Goal: Find contact information: Find contact information

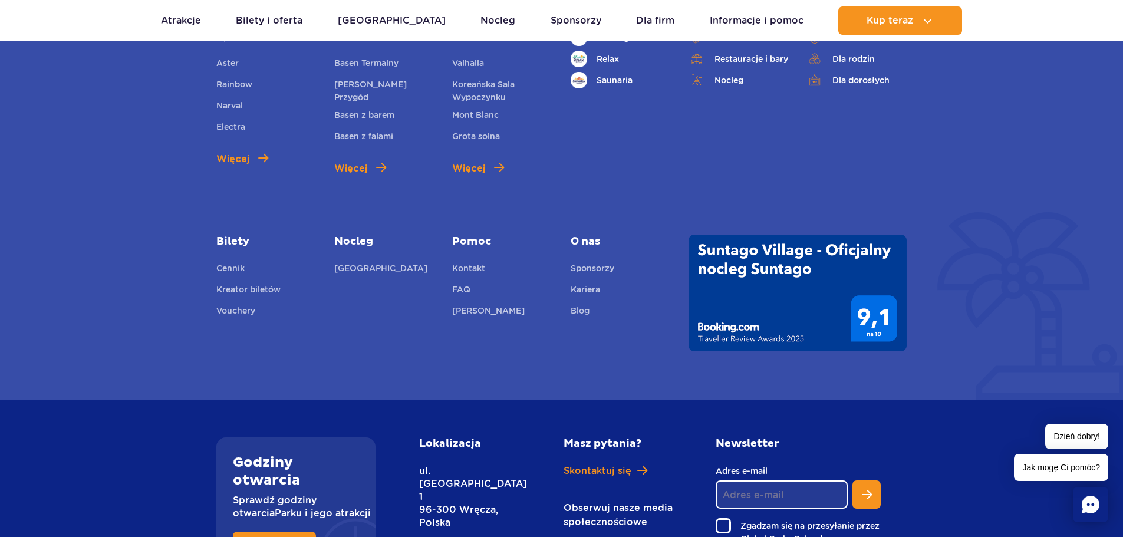
scroll to position [589, 0]
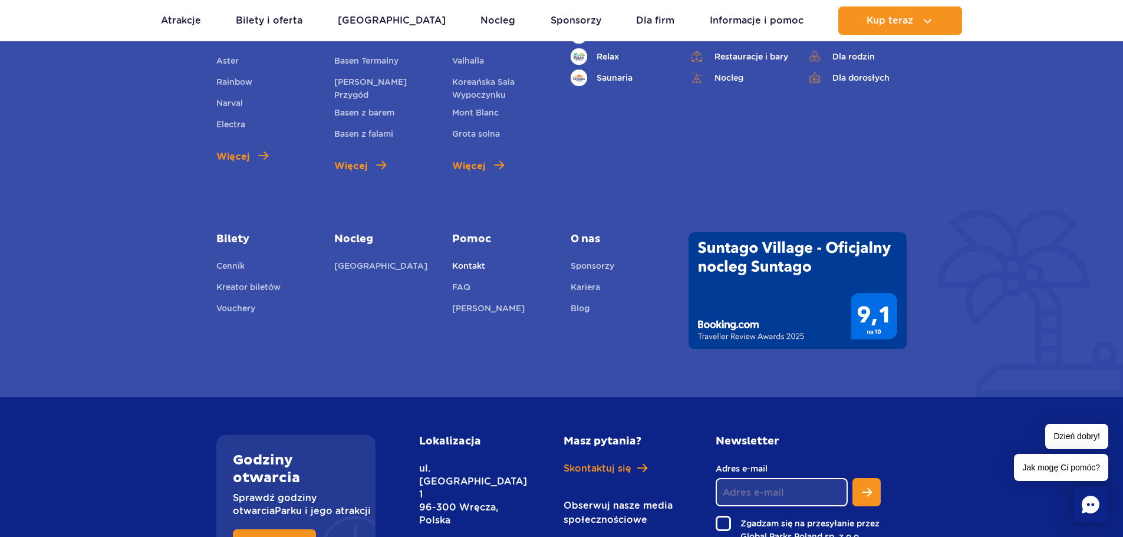
click at [469, 259] on link "Kontakt" at bounding box center [468, 267] width 33 height 17
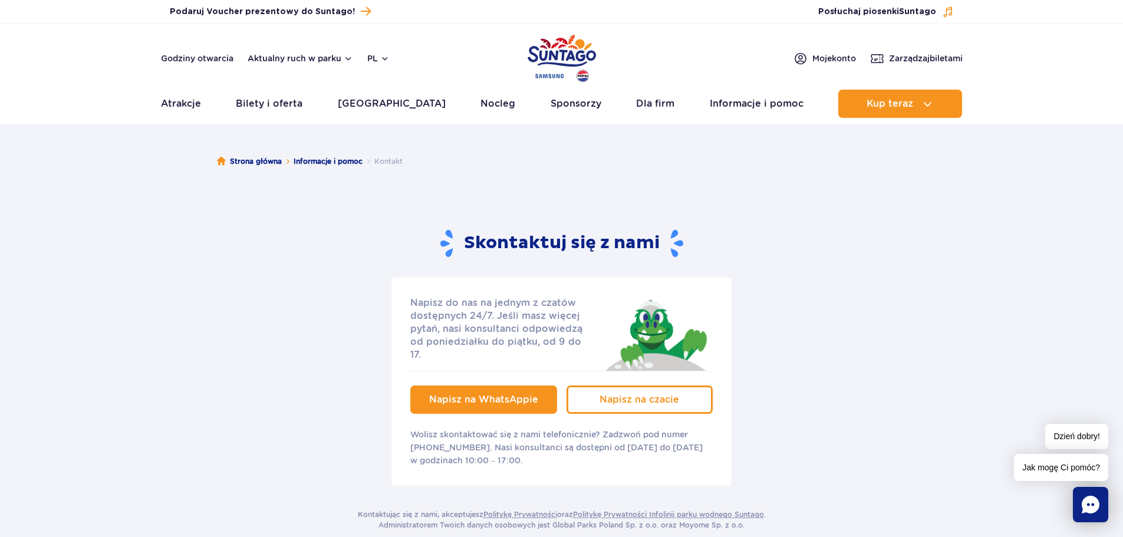
click at [541, 386] on link "Napisz na WhatsAppie" at bounding box center [483, 400] width 147 height 28
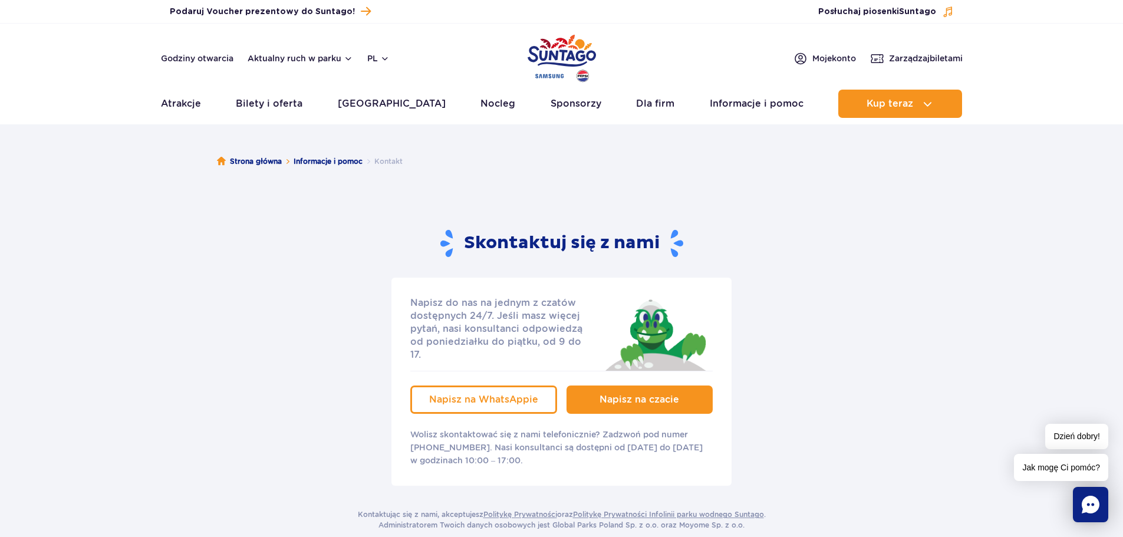
click at [635, 394] on span "Napisz na czacie" at bounding box center [640, 399] width 80 height 11
